Goal: Task Accomplishment & Management: Complete application form

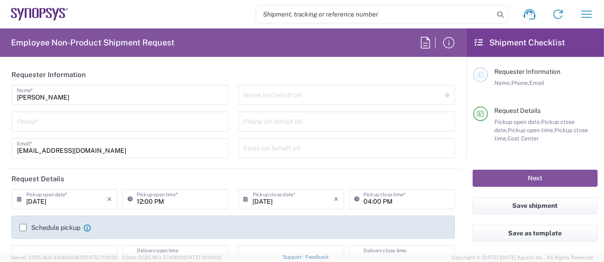
type input "Department"
type input "Delivered at Place"
type input "[GEOGRAPHIC_DATA]"
type input "US01, SG, MSIP2, R&D 510464"
type input "[GEOGRAPHIC_DATA]"
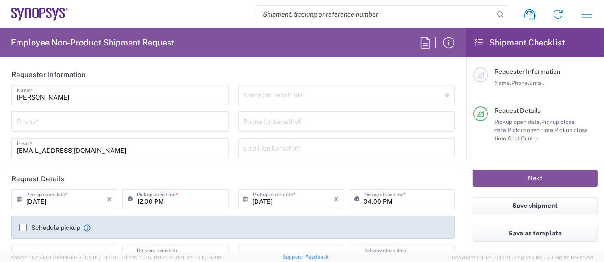
type input "[US_STATE]"
click at [60, 119] on input "tel" at bounding box center [120, 121] width 206 height 16
type input "5039399670"
type input "Hillsboro US03"
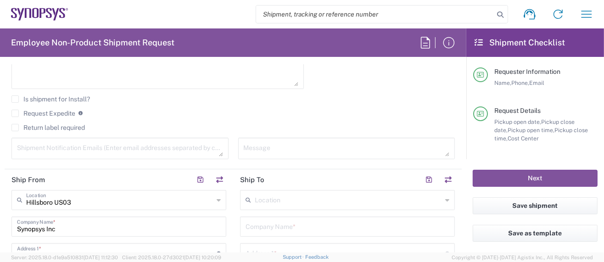
scroll to position [306, 0]
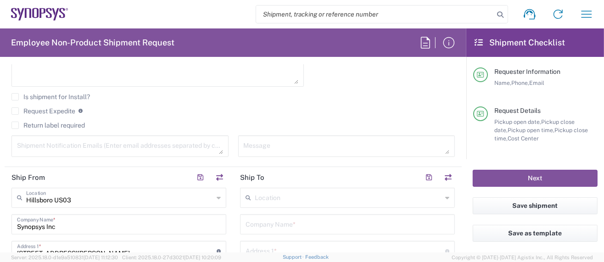
click at [306, 196] on input "text" at bounding box center [348, 197] width 187 height 16
type input "p"
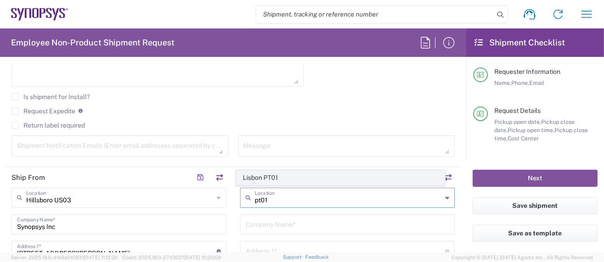
click at [275, 179] on span "Lisbon PT01" at bounding box center [341, 178] width 209 height 14
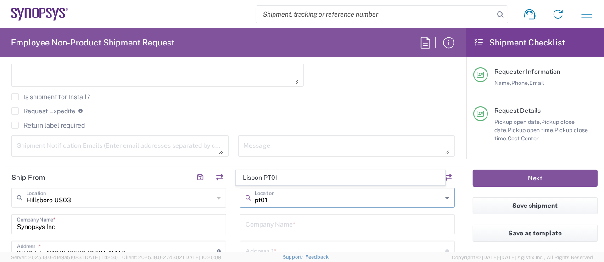
type input "Lisbon PT01"
type input "SNPS, [GEOGRAPHIC_DATA] Unipessoal, Lda."
type input "[GEOGRAPHIC_DATA]"
type input "Piso 2"
type input "Porto Salvo"
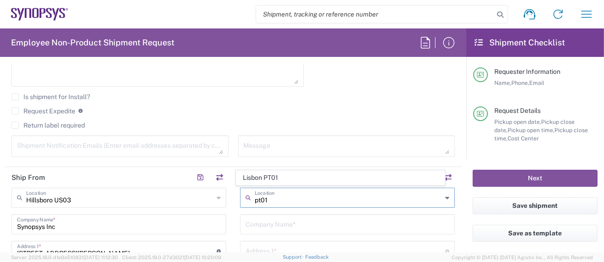
type input "[GEOGRAPHIC_DATA]"
type input "2740-267"
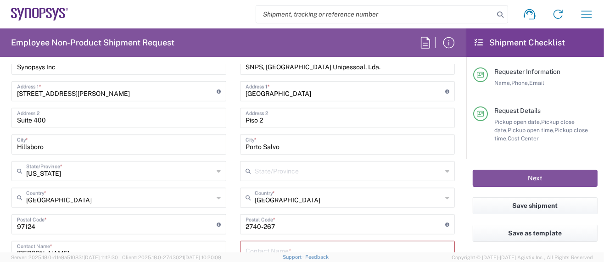
scroll to position [551, 0]
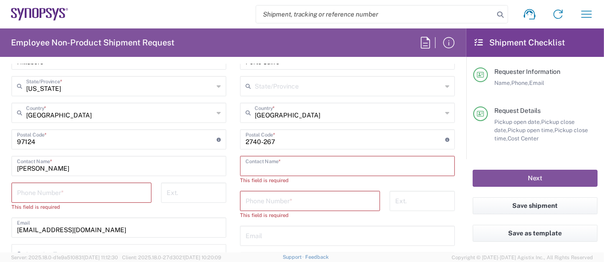
click at [289, 167] on input "text" at bounding box center [348, 166] width 204 height 16
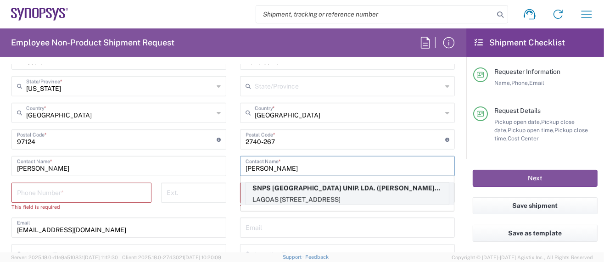
type input "[PERSON_NAME]"
click at [371, 191] on p "SNPS [GEOGRAPHIC_DATA] UNIP. LDA. ([PERSON_NAME]), [PERSON_NAME][EMAIL_ADDRESS]…" at bounding box center [347, 188] width 203 height 11
type input "SNPS [GEOGRAPHIC_DATA] UNIP. LDA."
type input "[GEOGRAPHIC_DATA] EDIFICIO 4 PISO 2"
type input "[GEOGRAPHIC_DATA]"
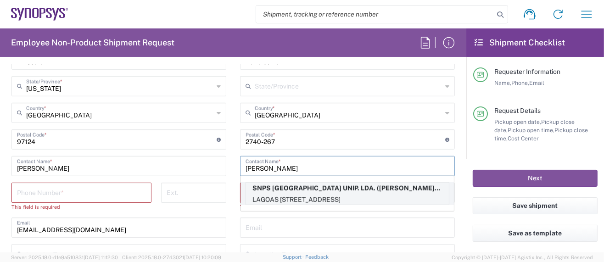
type input "[PERSON_NAME]"
type input "351210440240"
type input "[PERSON_NAME][EMAIL_ADDRESS][PERSON_NAME][DOMAIN_NAME]"
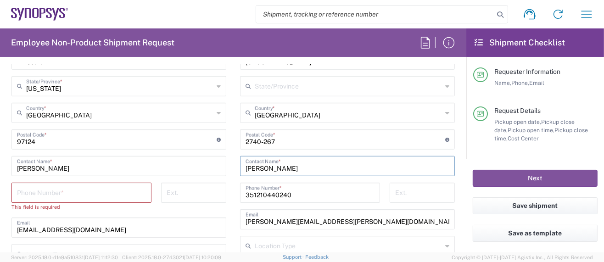
drag, startPoint x: 299, startPoint y: 164, endPoint x: 191, endPoint y: 158, distance: 109.0
click at [190, 159] on div "Ship From [GEOGRAPHIC_DATA] [GEOGRAPHIC_DATA] Location [GEOGRAPHIC_DATA] [GEOGR…" at bounding box center [233, 127] width 457 height 410
drag, startPoint x: 287, startPoint y: 192, endPoint x: 184, endPoint y: 185, distance: 102.7
click at [184, 185] on div "Ship From [GEOGRAPHIC_DATA] [GEOGRAPHIC_DATA] Location [GEOGRAPHIC_DATA] [GEOGR…" at bounding box center [233, 127] width 457 height 410
drag, startPoint x: 350, startPoint y: 224, endPoint x: 159, endPoint y: 203, distance: 192.2
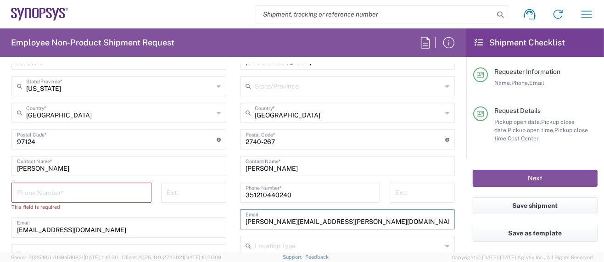
click at [158, 203] on div "Ship From [GEOGRAPHIC_DATA] [GEOGRAPHIC_DATA] Location [GEOGRAPHIC_DATA] [GEOGR…" at bounding box center [233, 127] width 457 height 410
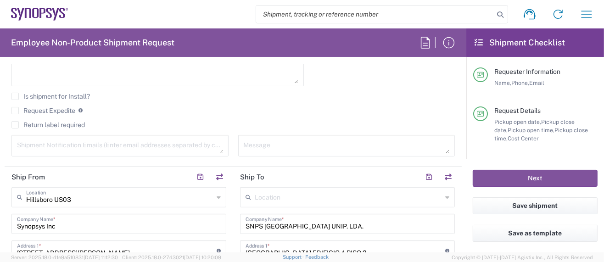
scroll to position [306, 0]
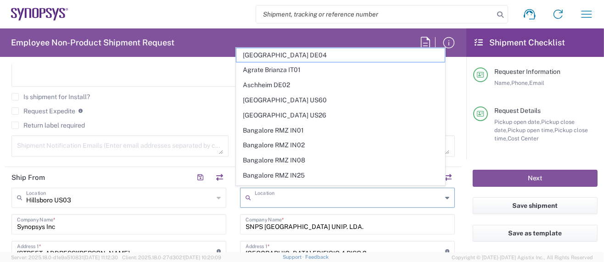
click at [303, 199] on input "text" at bounding box center [348, 197] width 187 height 16
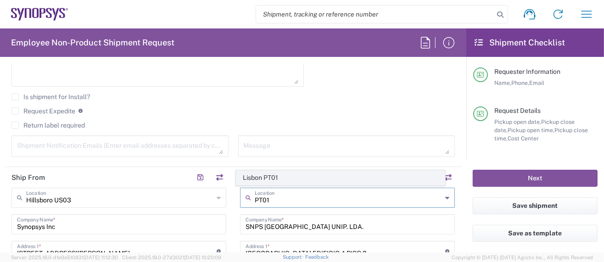
click at [291, 181] on span "Lisbon PT01" at bounding box center [341, 178] width 209 height 14
type input "Lisbon PT01"
type input "SNPS, [GEOGRAPHIC_DATA] Unipessoal, Lda."
type input "[GEOGRAPHIC_DATA]"
type input "Piso 2"
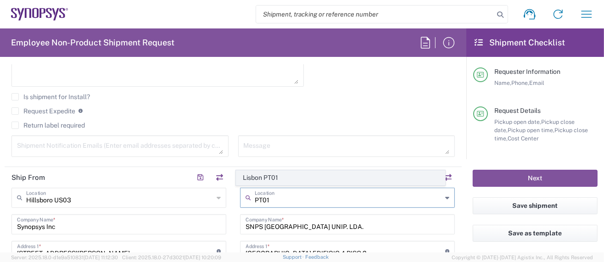
type input "Porto Salvo"
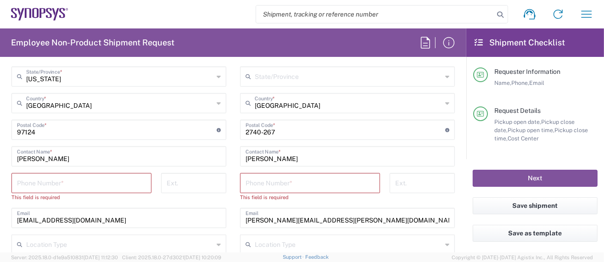
scroll to position [551, 0]
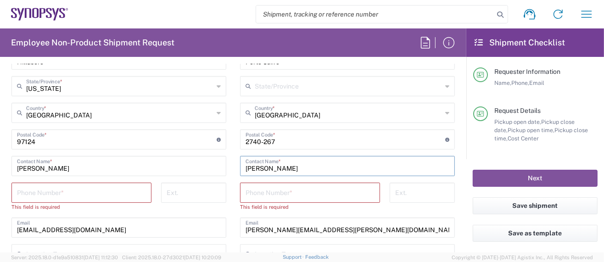
drag, startPoint x: 245, startPoint y: 166, endPoint x: 349, endPoint y: 171, distance: 103.9
click at [345, 172] on div "[PERSON_NAME] Contact Name *" at bounding box center [347, 166] width 215 height 20
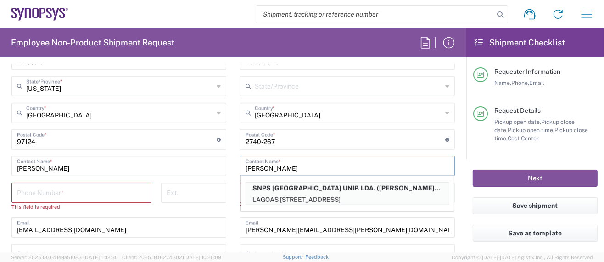
type input "[PERSON_NAME]"
click at [360, 228] on input "[PERSON_NAME][EMAIL_ADDRESS][PERSON_NAME][DOMAIN_NAME]" at bounding box center [348, 227] width 204 height 16
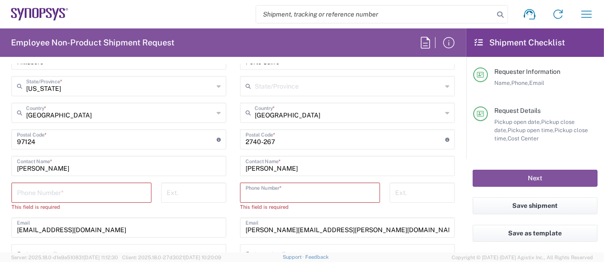
click at [314, 186] on input "tel" at bounding box center [310, 192] width 129 height 16
paste input "351210440240"
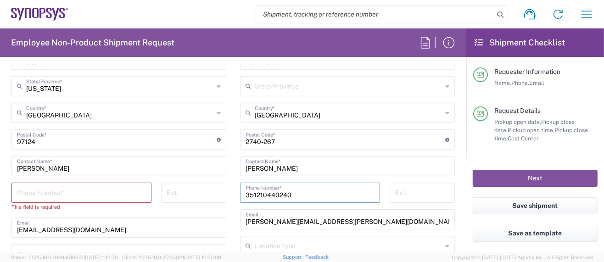
type input "351210440240"
click at [28, 188] on input "tel" at bounding box center [81, 192] width 129 height 16
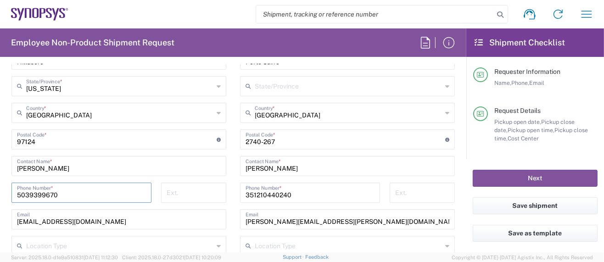
type input "5039399670"
click at [116, 214] on input "[EMAIL_ADDRESS][DOMAIN_NAME]" at bounding box center [119, 219] width 204 height 16
click at [157, 219] on input "[EMAIL_ADDRESS][DOMAIN_NAME]" at bounding box center [119, 219] width 204 height 16
click at [400, 148] on div "[GEOGRAPHIC_DATA] PT01 Location [GEOGRAPHIC_DATA] PT01 [GEOGRAPHIC_DATA] DE04 A…" at bounding box center [347, 136] width 215 height 386
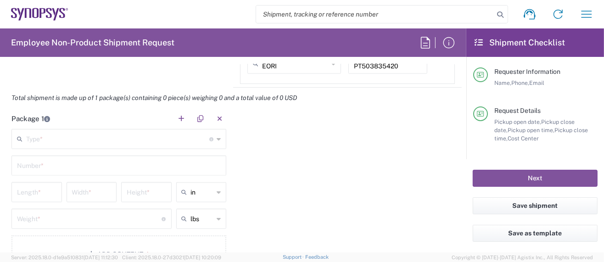
scroll to position [796, 0]
click at [72, 137] on input "text" at bounding box center [117, 138] width 183 height 16
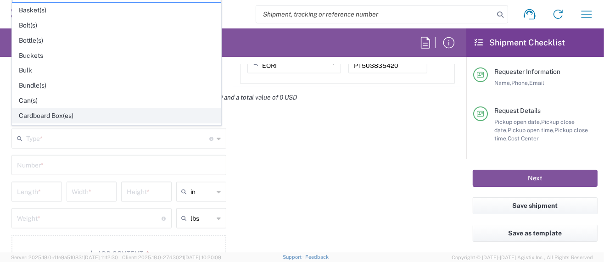
click at [53, 109] on span "Cardboard Box(es)" at bounding box center [116, 116] width 209 height 14
type input "Cardboard Box(es)"
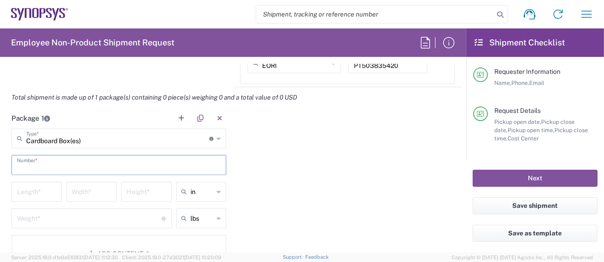
click at [48, 166] on input "text" at bounding box center [119, 165] width 204 height 16
type input "1"
click at [39, 186] on input "number" at bounding box center [37, 191] width 40 height 16
type input "13.5"
type input "10"
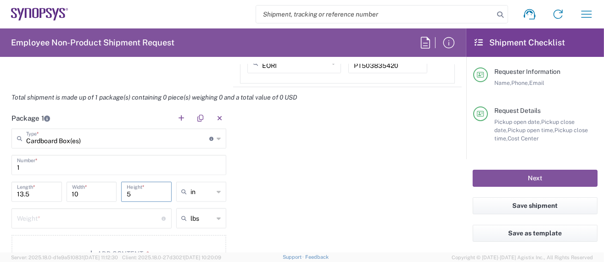
type input "5"
click at [35, 215] on input "number" at bounding box center [89, 218] width 145 height 16
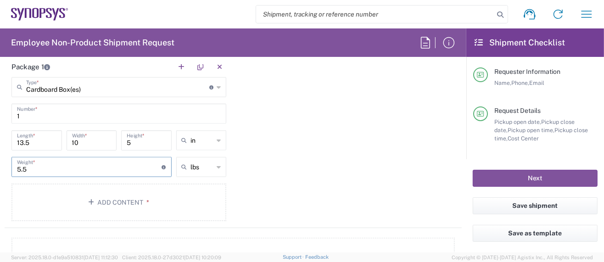
scroll to position [857, 0]
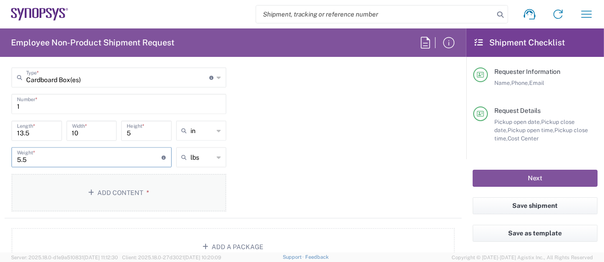
type input "5.5"
click at [93, 190] on icon "button" at bounding box center [93, 193] width 9 height 6
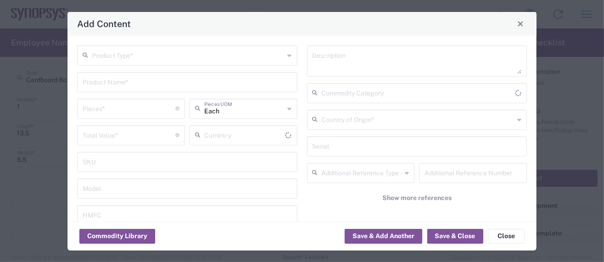
type input "US Dollar"
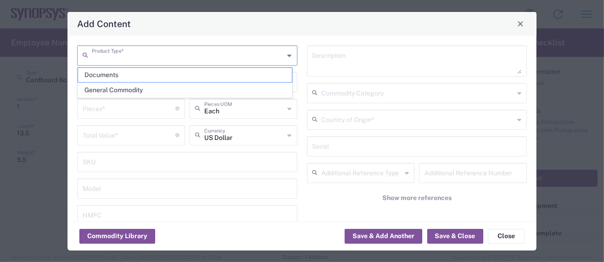
click at [152, 56] on input "text" at bounding box center [188, 55] width 193 height 16
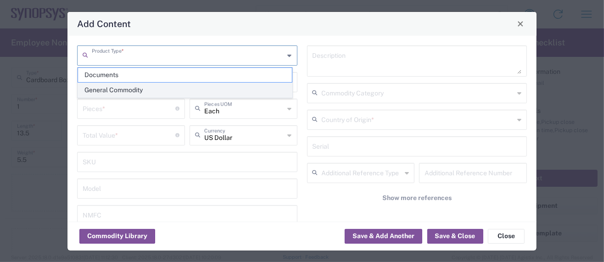
click at [141, 86] on span "General Commodity" at bounding box center [185, 90] width 214 height 14
type input "General Commodity"
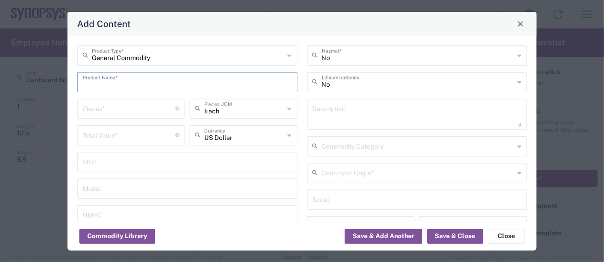
click at [125, 83] on input "text" at bounding box center [187, 81] width 209 height 16
drag, startPoint x: 138, startPoint y: 84, endPoint x: 17, endPoint y: 95, distance: 121.8
click at [17, 95] on div "Add Content General Commodity Product Type * x540 Test Chip Product Name * Piec…" at bounding box center [302, 131] width 604 height 262
type input "x540 Test Chip"
click at [325, 114] on textarea at bounding box center [417, 115] width 209 height 26
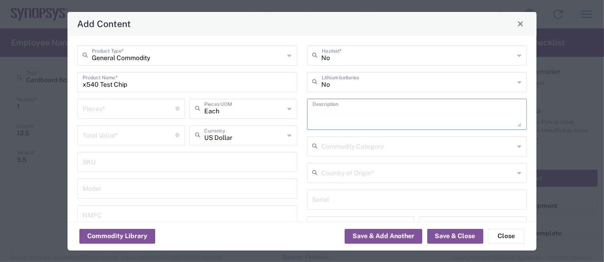
paste textarea "x540 Test Chip"
click at [575, 232] on div "Add Content General Commodity Product Type * x540 Test Chip Product Name * Piec…" at bounding box center [302, 131] width 604 height 262
click at [377, 116] on textarea "x540 Test Chip -" at bounding box center [417, 115] width 209 height 26
paste textarea "This is an integrated circuit containing Synopsys IP"
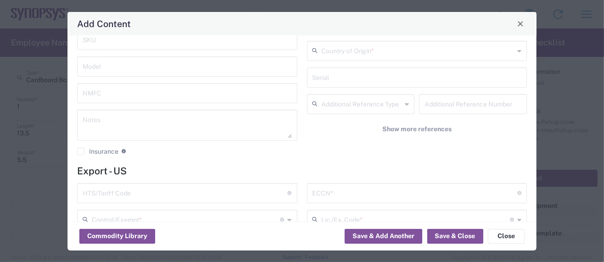
scroll to position [0, 0]
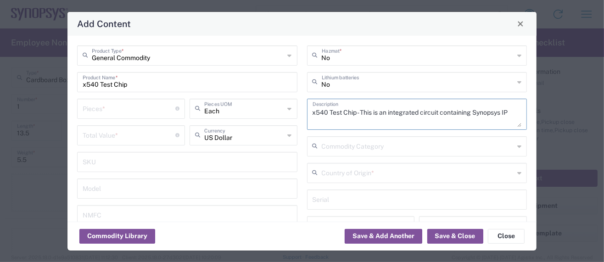
click at [425, 113] on textarea "x540 Test Chip - This is an integrated circuit containing Synopsys IP" at bounding box center [417, 115] width 209 height 26
type textarea "x540 Test Chip - This is an integrated circuit containing Synopsys IP"
click at [145, 107] on input "number" at bounding box center [129, 108] width 93 height 16
type input "1"
click at [99, 134] on input "number" at bounding box center [129, 135] width 93 height 16
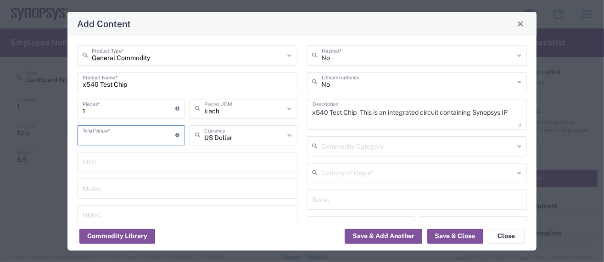
type input "1"
type input "237.39"
click at [116, 114] on input "1" at bounding box center [129, 108] width 93 height 16
type input "10"
type input "2373.9"
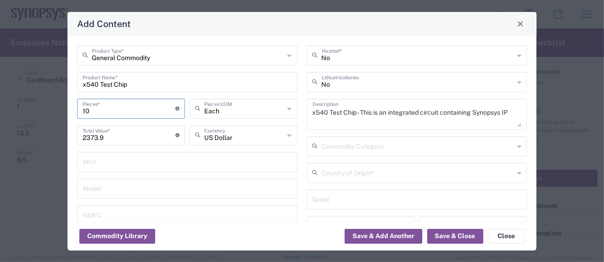
type input "100"
type input "23739"
type input "100"
click at [368, 173] on input "text" at bounding box center [418, 172] width 193 height 16
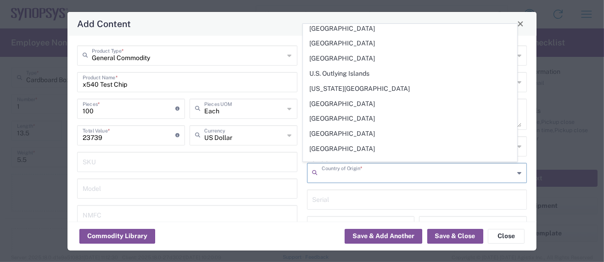
scroll to position [3381, 0]
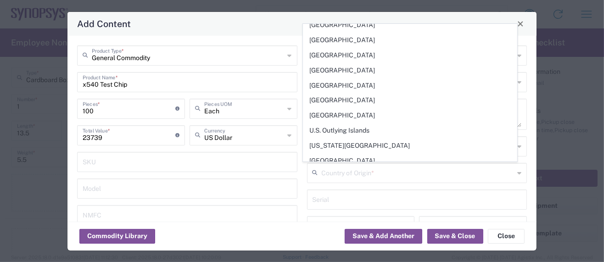
click at [339, 214] on span "[GEOGRAPHIC_DATA]" at bounding box center [411, 221] width 214 height 14
type input "[GEOGRAPHIC_DATA]"
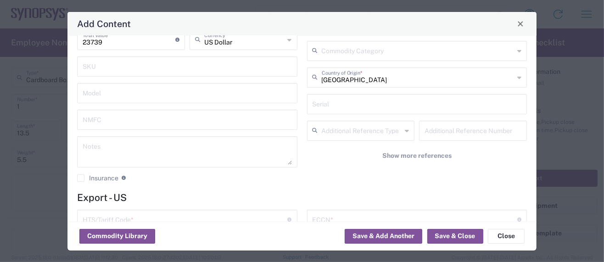
scroll to position [122, 0]
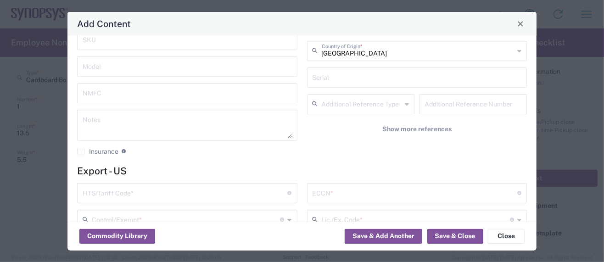
click at [129, 190] on input "text" at bounding box center [185, 193] width 205 height 16
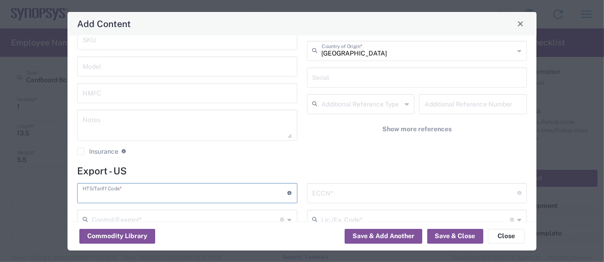
paste input "8542.31.0030 3A991/NLR"
drag, startPoint x: 128, startPoint y: 193, endPoint x: 163, endPoint y: 193, distance: 34.9
click at [163, 193] on input "8542.31.0030 3A991/NLR" at bounding box center [185, 193] width 205 height 16
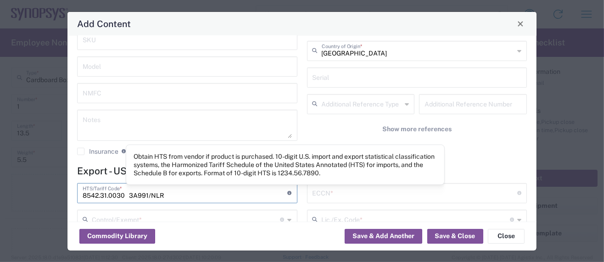
type input "8542.31.0030 3A991/NLR"
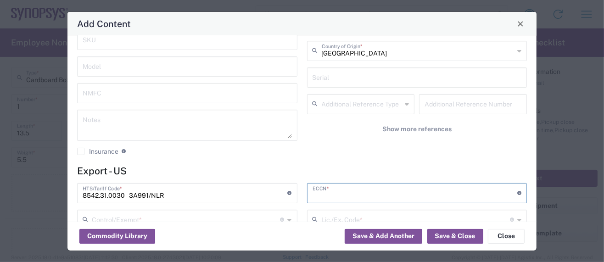
click at [330, 190] on input "text" at bounding box center [415, 193] width 205 height 16
paste input "3A991/NLR"
type input "3A991/NLR"
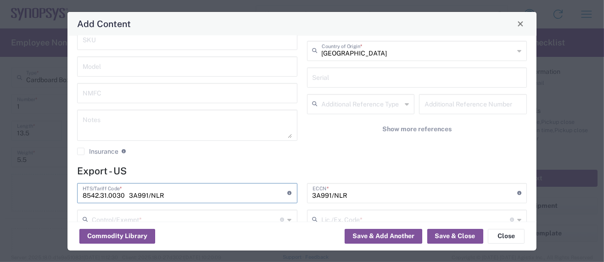
drag, startPoint x: 172, startPoint y: 194, endPoint x: 124, endPoint y: 194, distance: 47.8
click at [124, 194] on input "8542.31.0030 3A991/NLR" at bounding box center [185, 193] width 205 height 16
type input "8542.31.0030"
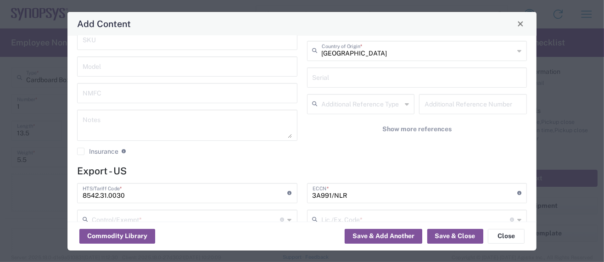
click at [189, 218] on input "text" at bounding box center [186, 219] width 189 height 16
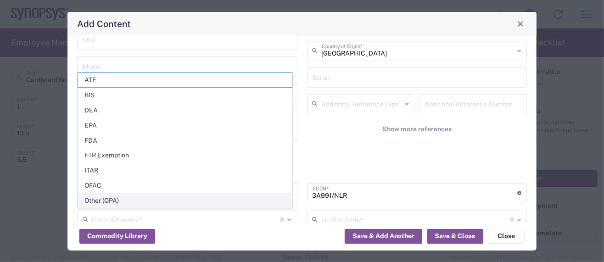
click at [148, 198] on span "Other (OPA)" at bounding box center [185, 201] width 214 height 14
type input "Other (OPA)"
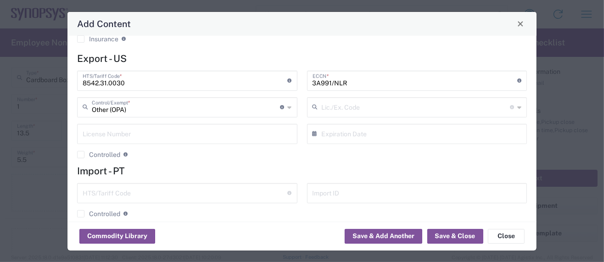
scroll to position [245, 0]
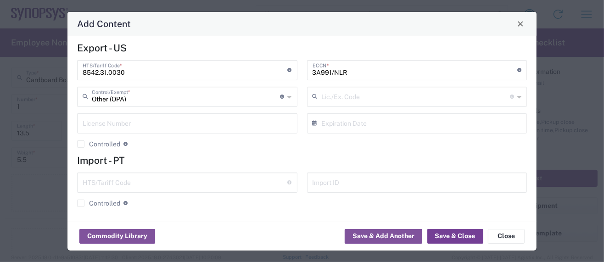
click at [447, 234] on button "Save & Close" at bounding box center [456, 236] width 56 height 15
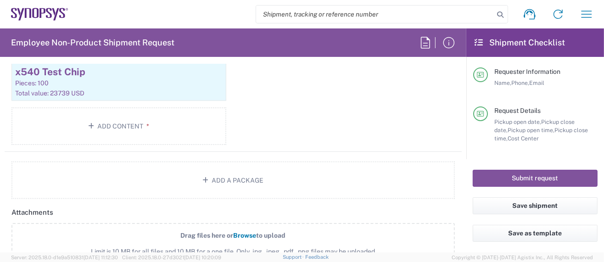
scroll to position [1041, 0]
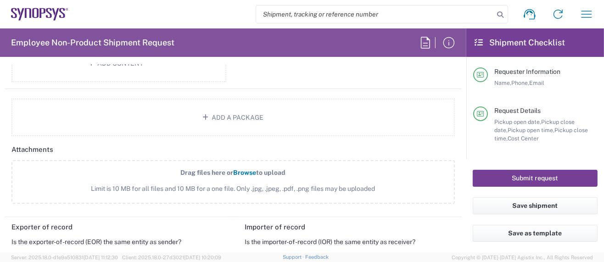
click at [487, 178] on button "Submit request" at bounding box center [535, 178] width 125 height 17
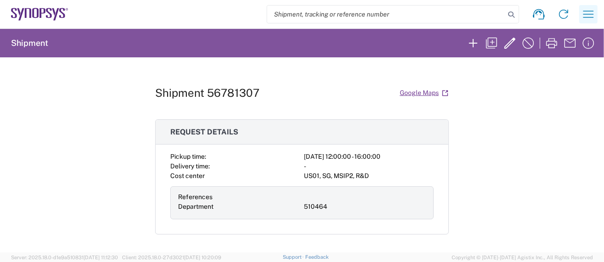
click at [587, 14] on icon "button" at bounding box center [589, 14] width 15 height 15
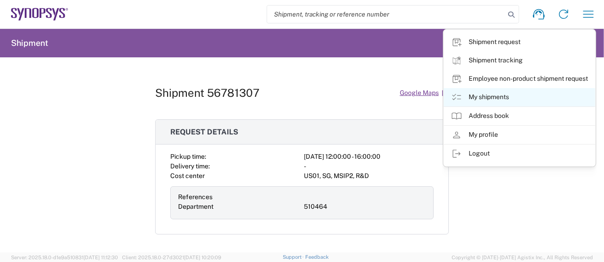
click at [507, 96] on link "My shipments" at bounding box center [520, 97] width 152 height 18
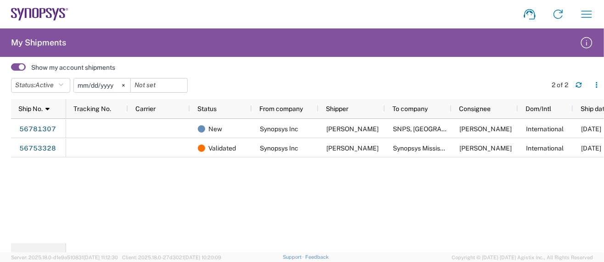
click at [15, 66] on span at bounding box center [18, 66] width 15 height 7
click at [11, 70] on input "checkbox" at bounding box center [11, 70] width 0 height 0
click at [23, 66] on span at bounding box center [18, 66] width 15 height 7
click at [11, 70] on input "checkbox" at bounding box center [11, 70] width 0 height 0
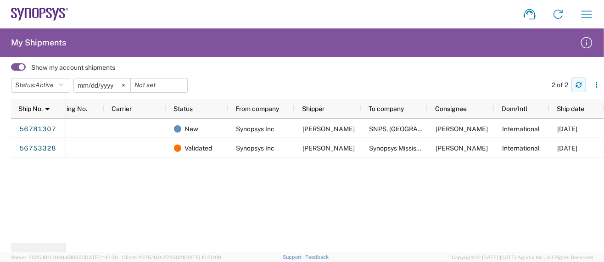
click at [579, 83] on icon "button" at bounding box center [579, 85] width 6 height 6
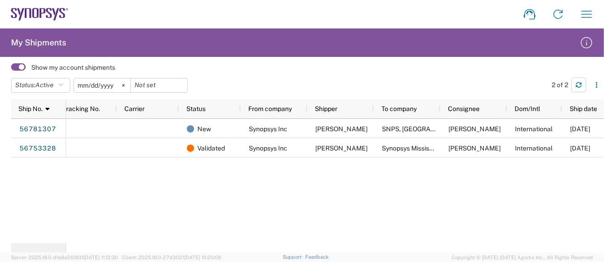
scroll to position [0, 0]
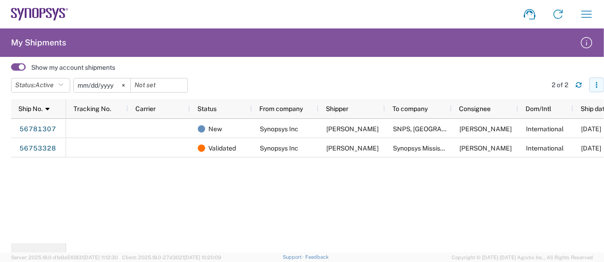
click at [596, 88] on button "button" at bounding box center [597, 85] width 15 height 15
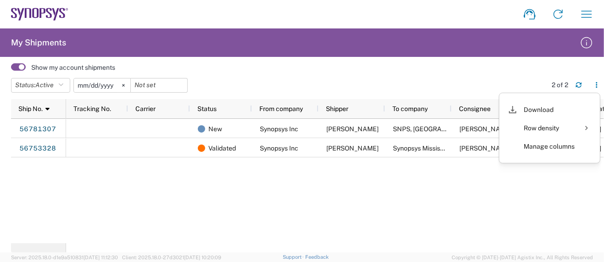
click at [498, 58] on agx-user-shipments "My Shipments Show my account shipments Status: Active Active All Approved Booke…" at bounding box center [302, 140] width 604 height 224
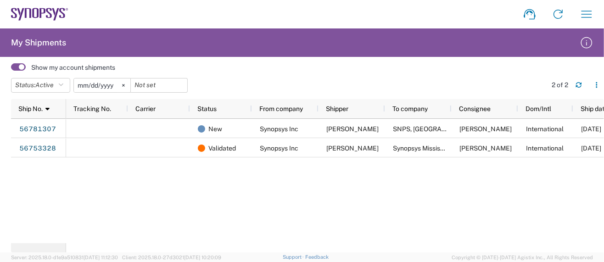
click at [553, 84] on div "2 of 2" at bounding box center [560, 85] width 17 height 8
click at [562, 85] on div "2 of 2" at bounding box center [560, 85] width 17 height 8
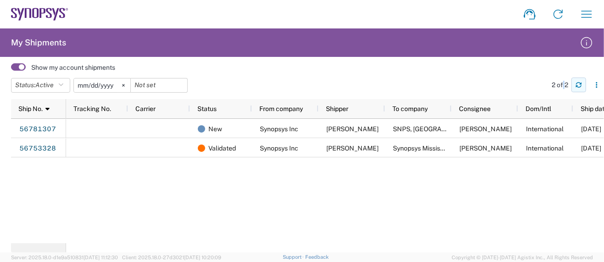
click at [579, 86] on icon "button" at bounding box center [579, 85] width 6 height 6
click at [595, 87] on icon "button" at bounding box center [597, 85] width 6 height 6
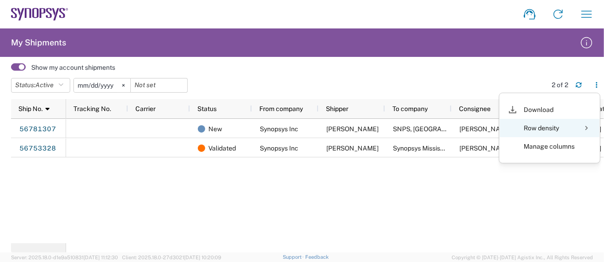
click at [554, 128] on div "Row density" at bounding box center [550, 128] width 51 height 18
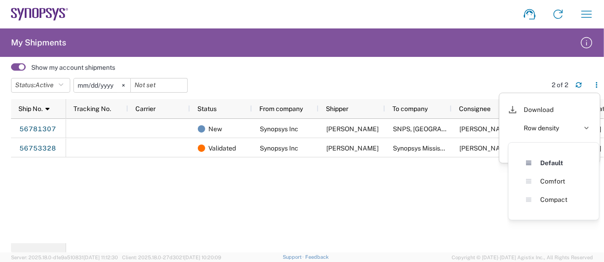
click at [508, 68] on div "Show my account shipments" at bounding box center [307, 68] width 593 height 12
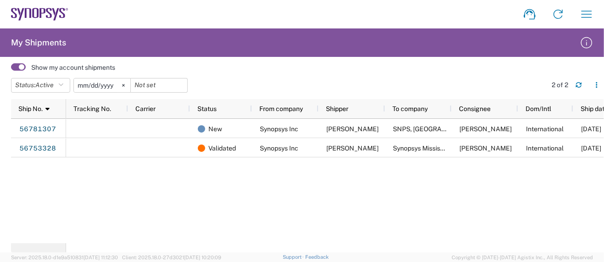
scroll to position [0, 24]
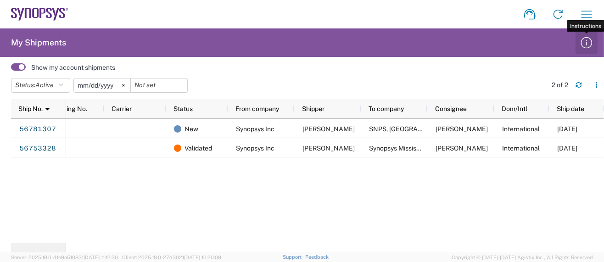
click at [585, 47] on icon "button" at bounding box center [587, 42] width 11 height 11
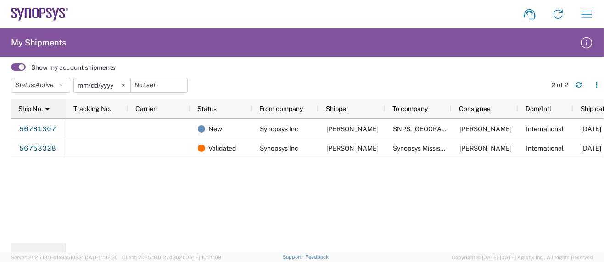
click at [50, 108] on icon at bounding box center [47, 109] width 4 height 6
click at [536, 14] on icon at bounding box center [530, 14] width 15 height 15
click at [532, 13] on icon at bounding box center [530, 14] width 15 height 15
